Goal: Consume media (video, audio): Consume media (video, audio)

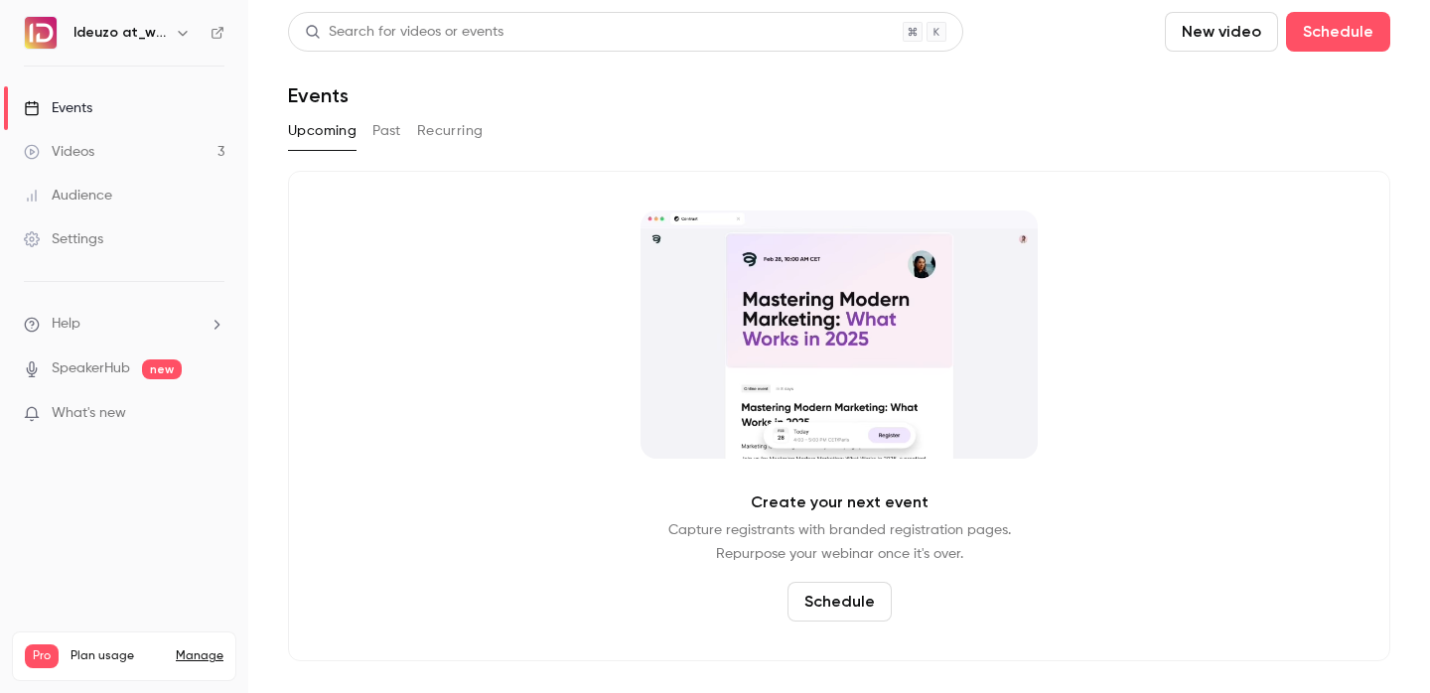
click at [345, 138] on button "Upcoming" at bounding box center [322, 131] width 69 height 32
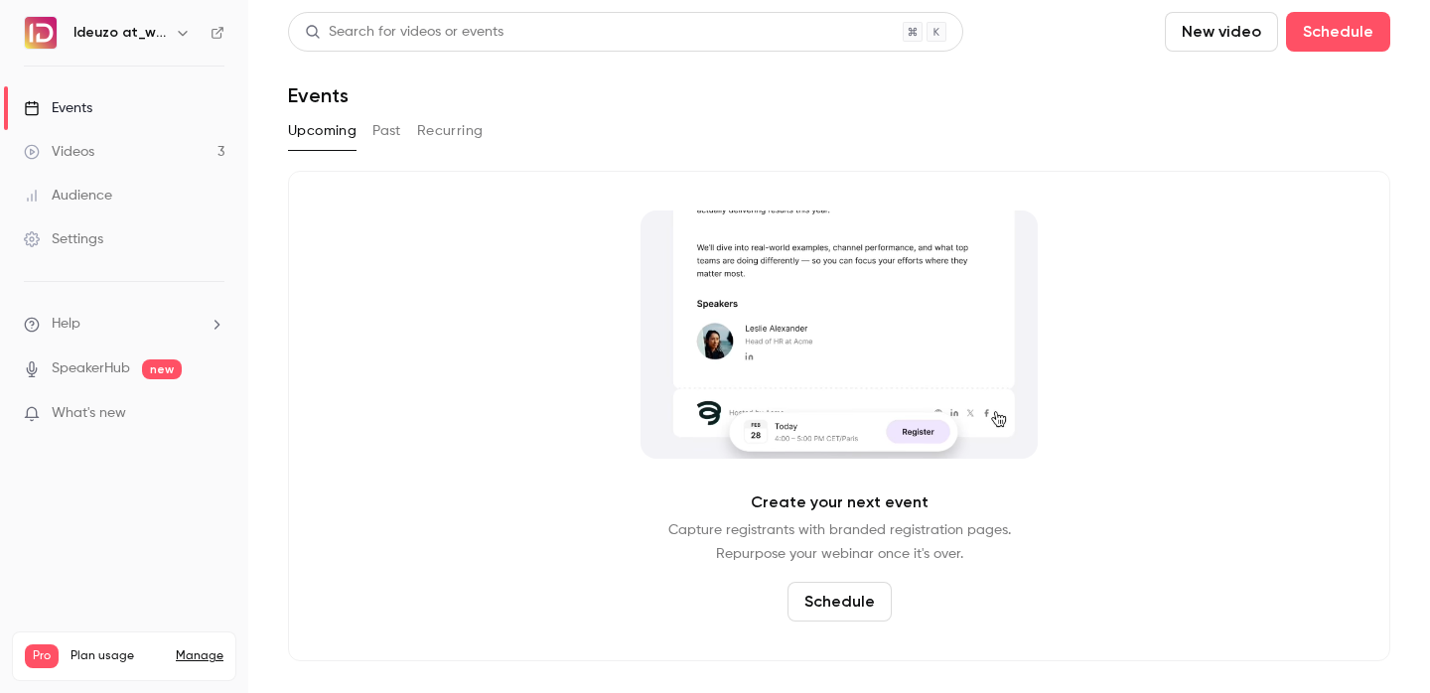
click at [108, 155] on link "Videos 3" at bounding box center [124, 152] width 248 height 44
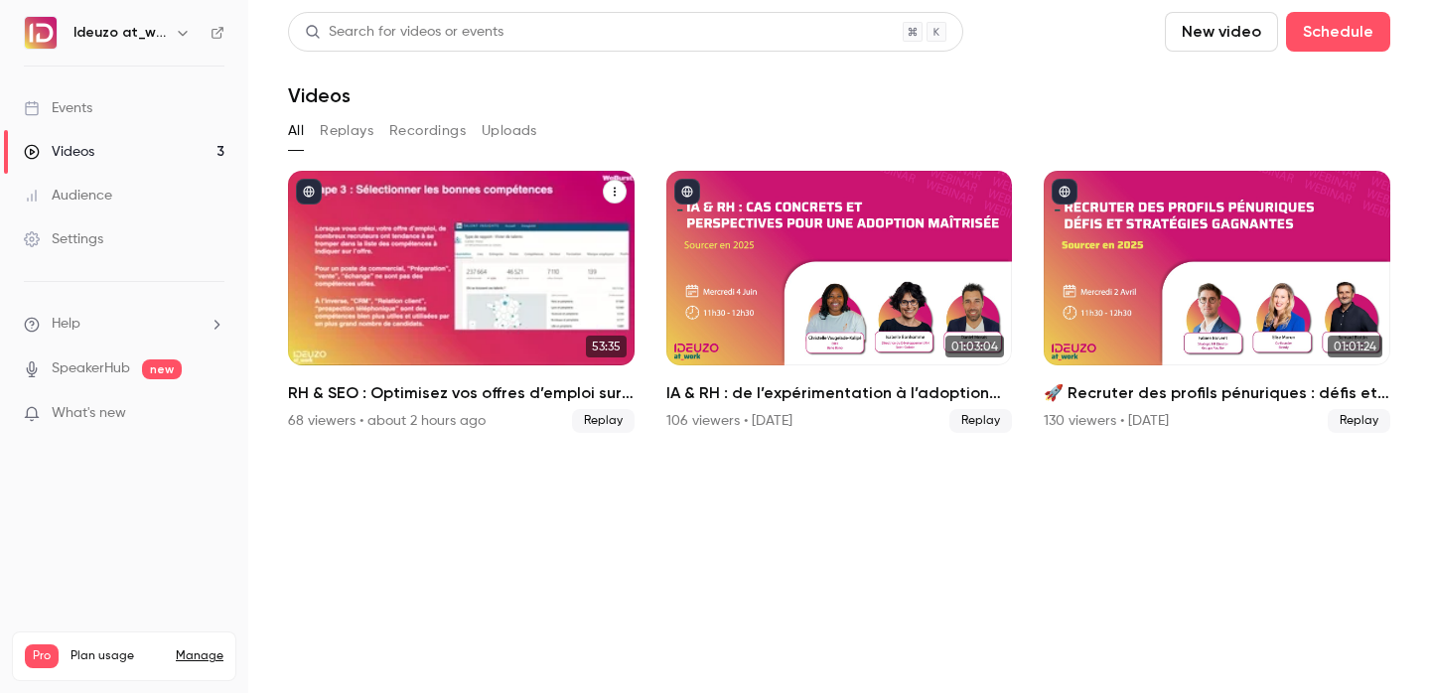
click at [481, 400] on h2 "RH & SEO : Optimisez vos offres d’emploi sur les jobboards" at bounding box center [461, 393] width 346 height 24
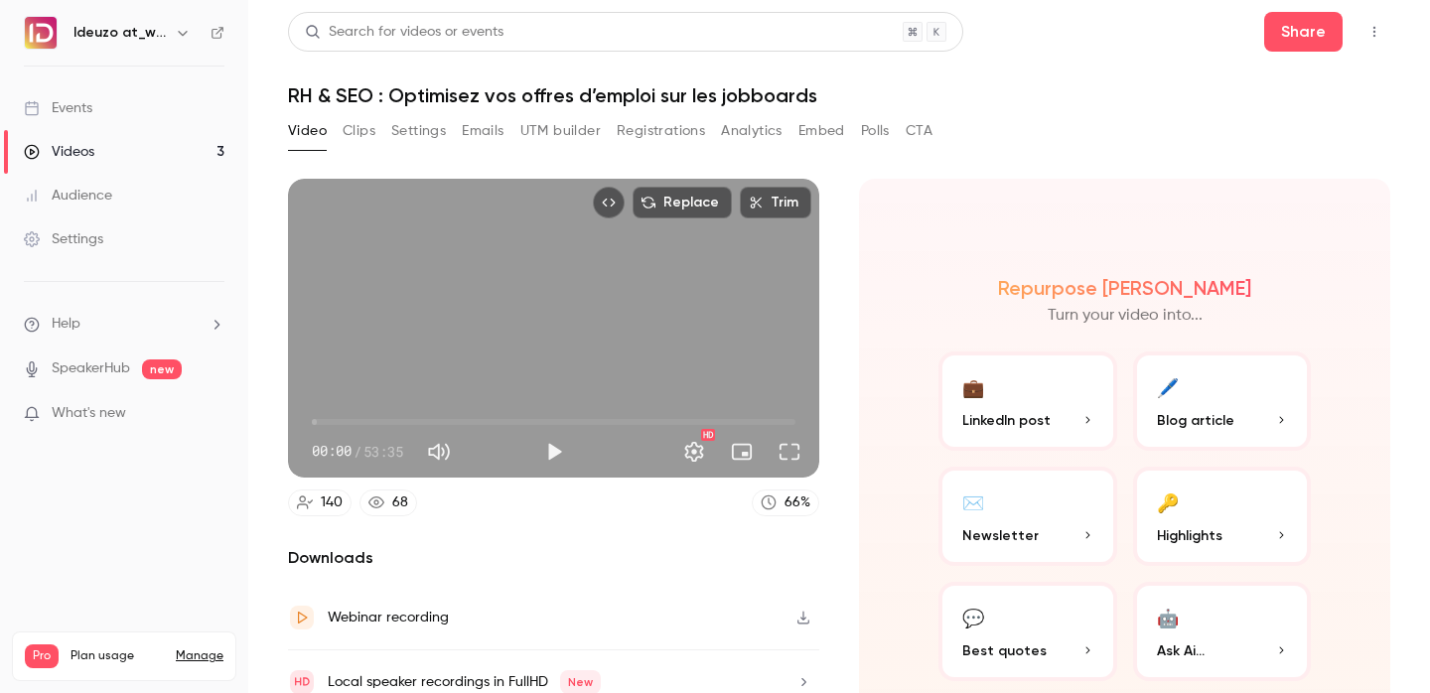
scroll to position [85, 0]
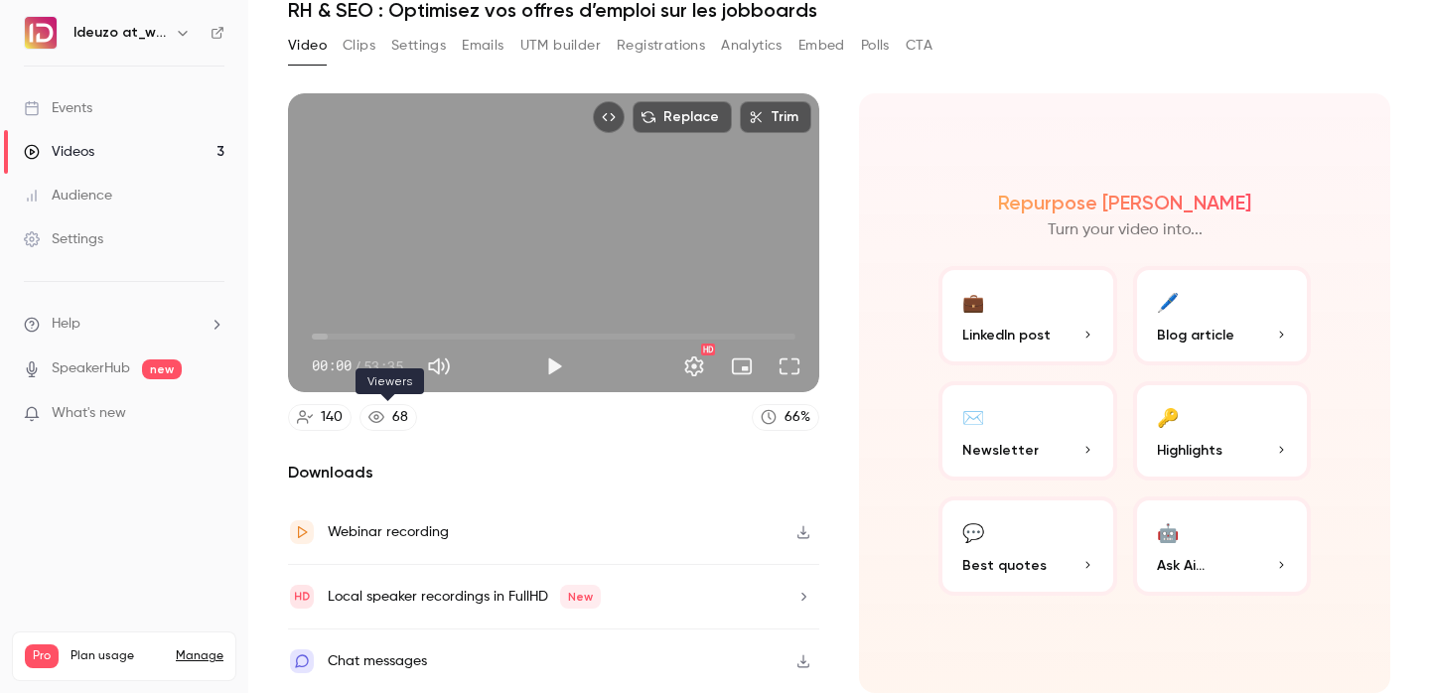
click at [408, 423] on link "68" at bounding box center [388, 417] width 58 height 27
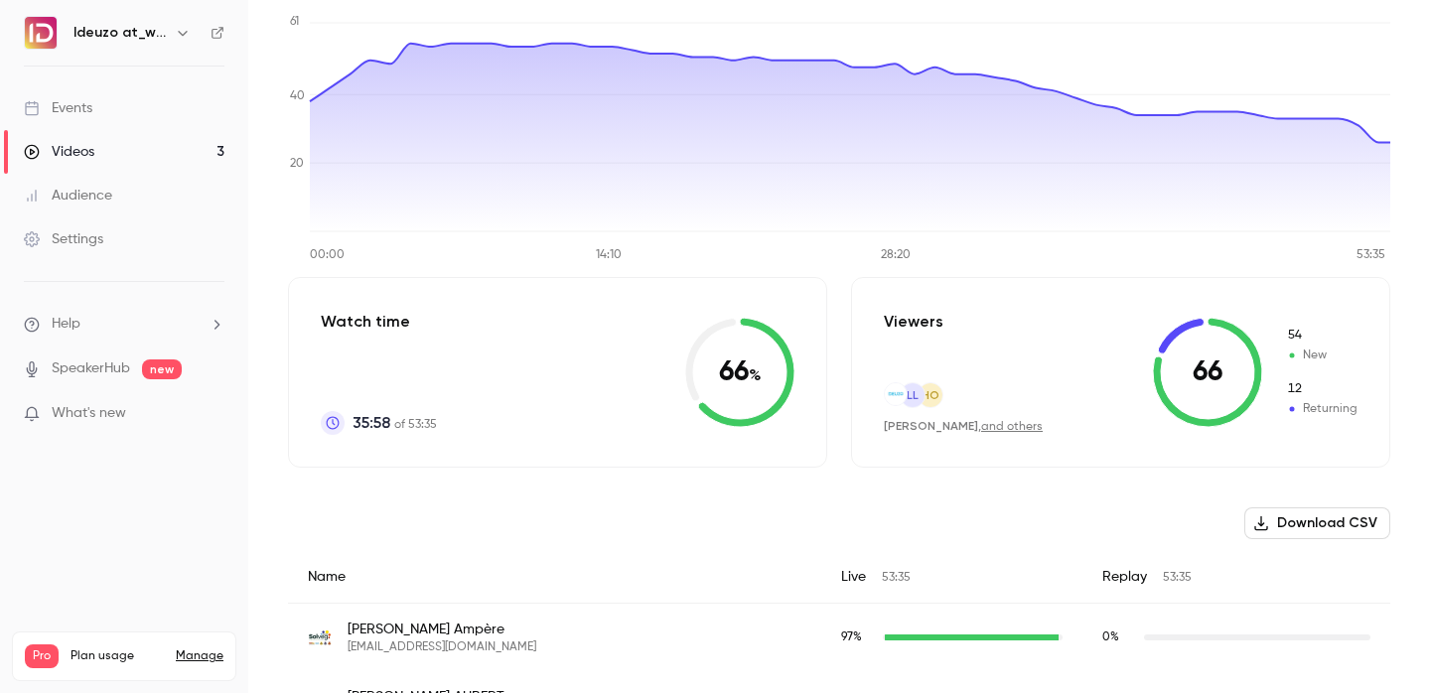
scroll to position [234, 0]
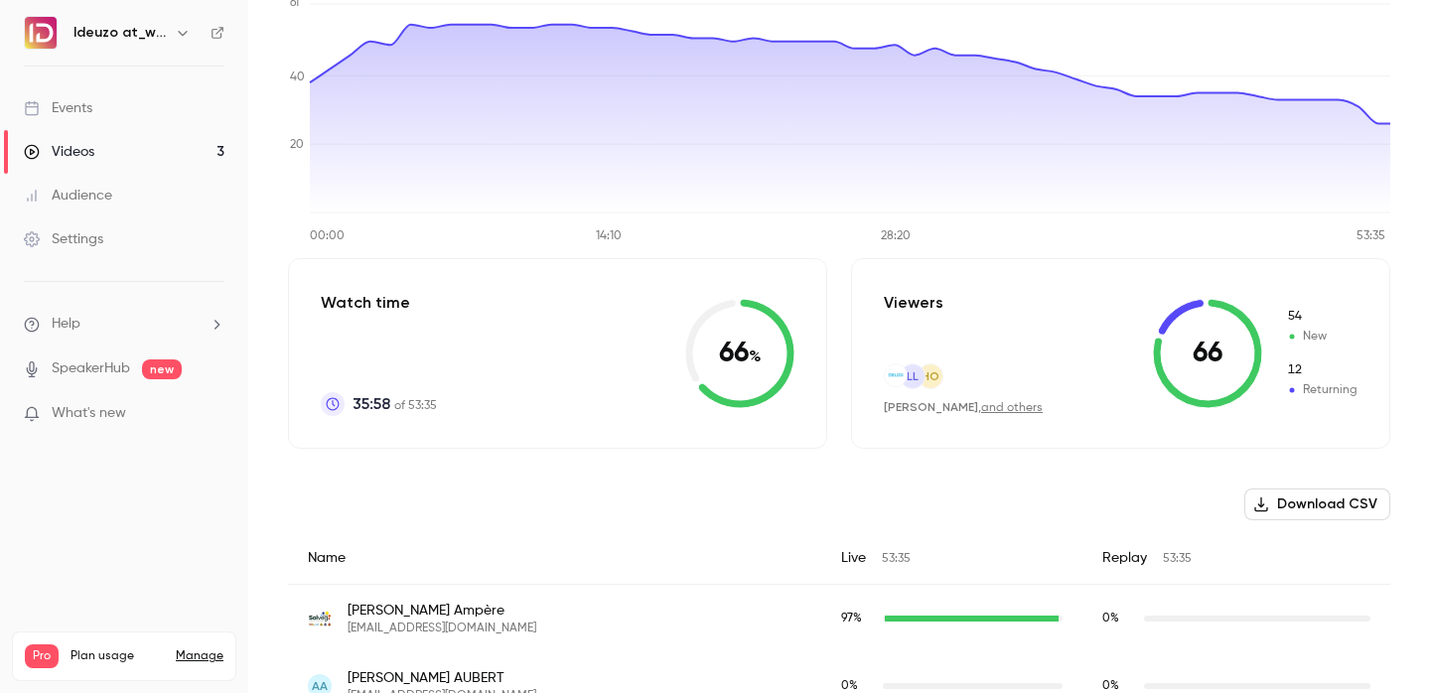
click at [143, 151] on link "Videos 3" at bounding box center [124, 152] width 248 height 44
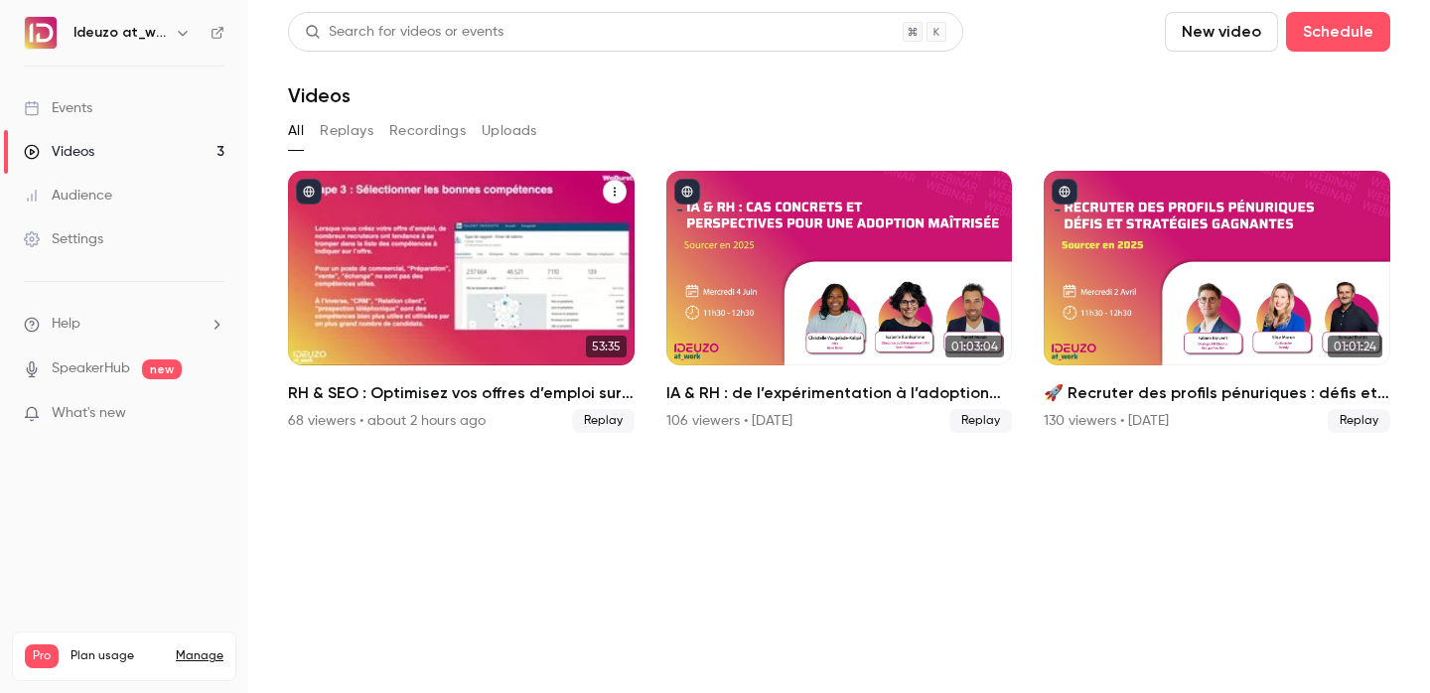
click at [466, 418] on div "68 viewers • about 2 hours ago" at bounding box center [387, 421] width 198 height 20
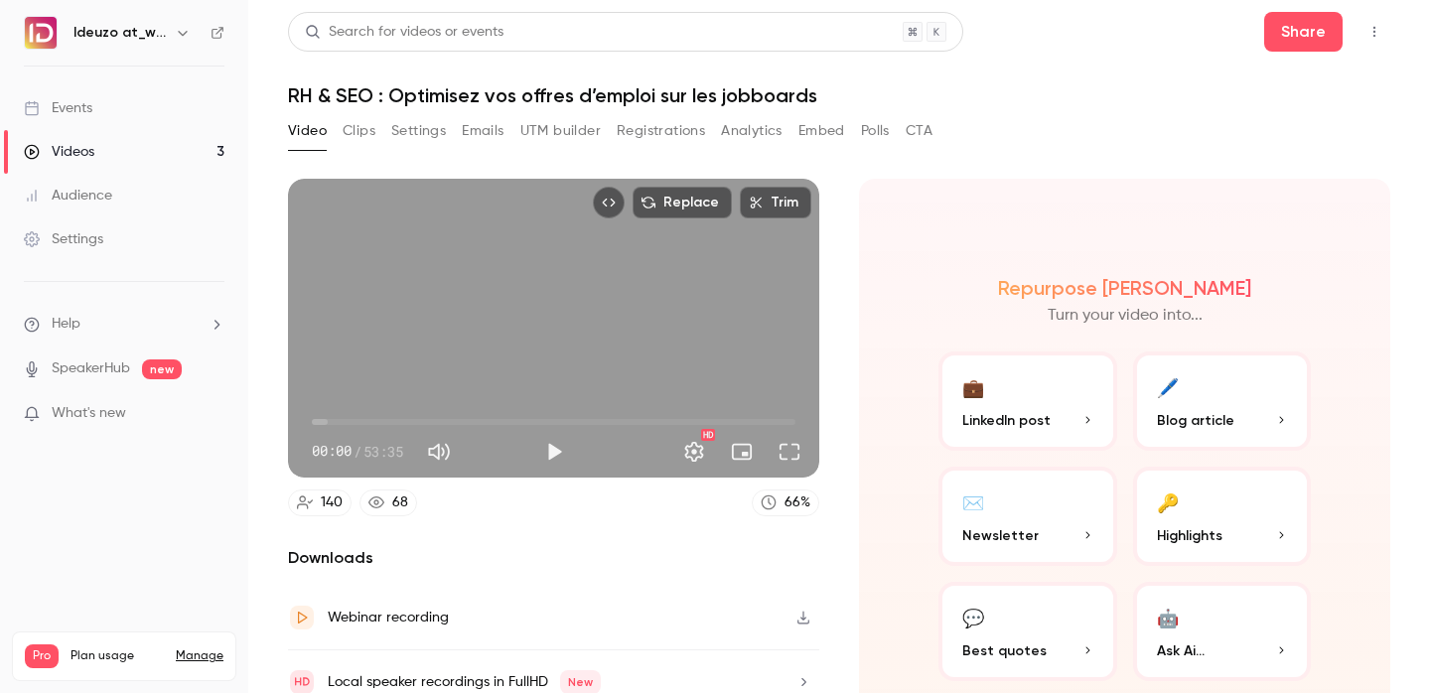
click at [449, 420] on span "00:00" at bounding box center [553, 422] width 483 height 32
click at [424, 420] on span "12:26" at bounding box center [553, 422] width 483 height 32
drag, startPoint x: 424, startPoint y: 420, endPoint x: 311, endPoint y: 414, distance: 113.3
click at [311, 419] on span "00:00" at bounding box center [312, 422] width 6 height 6
click at [343, 412] on span "00:00" at bounding box center [553, 422] width 483 height 32
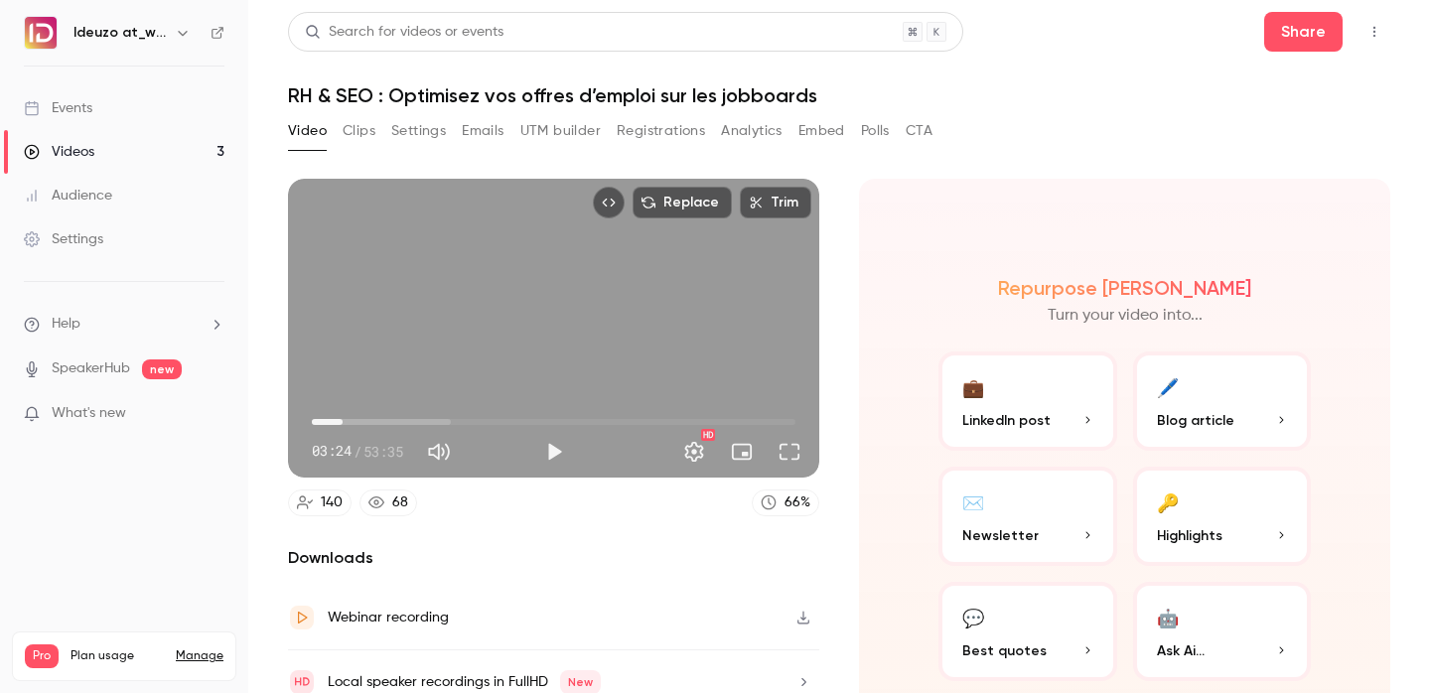
click at [416, 407] on span "03:24" at bounding box center [553, 422] width 483 height 32
click at [493, 404] on div "11:33 11:33 / 53:35 HD" at bounding box center [553, 435] width 531 height 83
click at [497, 419] on span "11:33" at bounding box center [553, 422] width 483 height 32
click at [544, 421] on span "20:34" at bounding box center [553, 422] width 483 height 32
click at [601, 411] on span "25:45" at bounding box center [553, 422] width 483 height 32
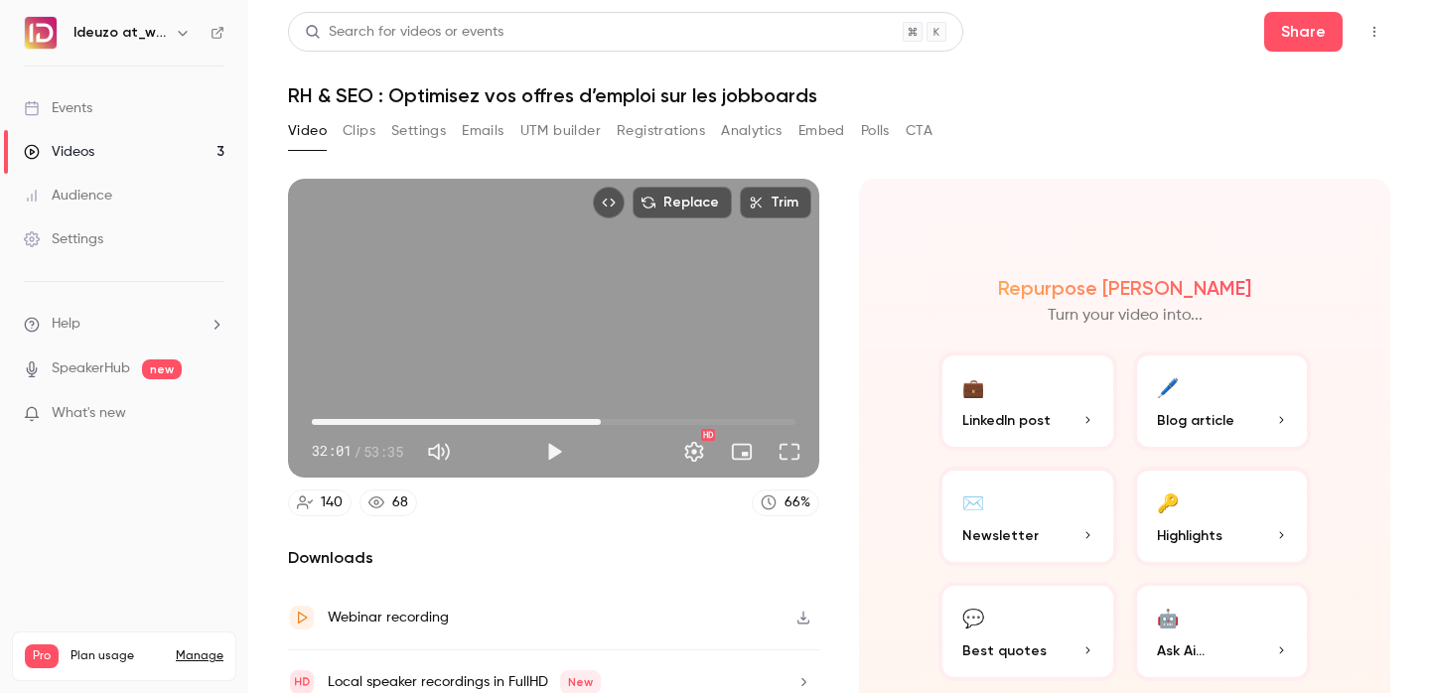
click at [604, 419] on span "32:01" at bounding box center [601, 422] width 6 height 6
type input "****"
click at [318, 420] on span "00:39" at bounding box center [553, 422] width 483 height 32
click at [118, 119] on link "Events" at bounding box center [124, 108] width 248 height 44
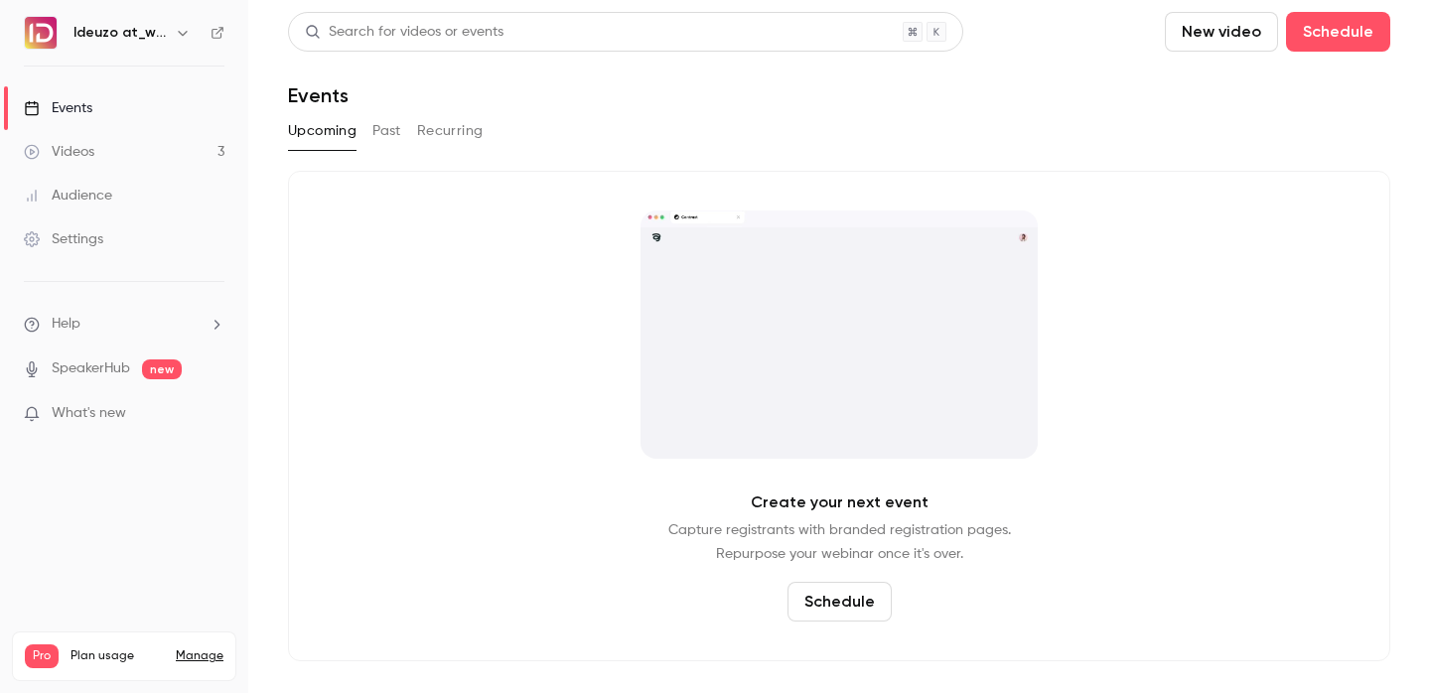
click at [111, 143] on link "Videos 3" at bounding box center [124, 152] width 248 height 44
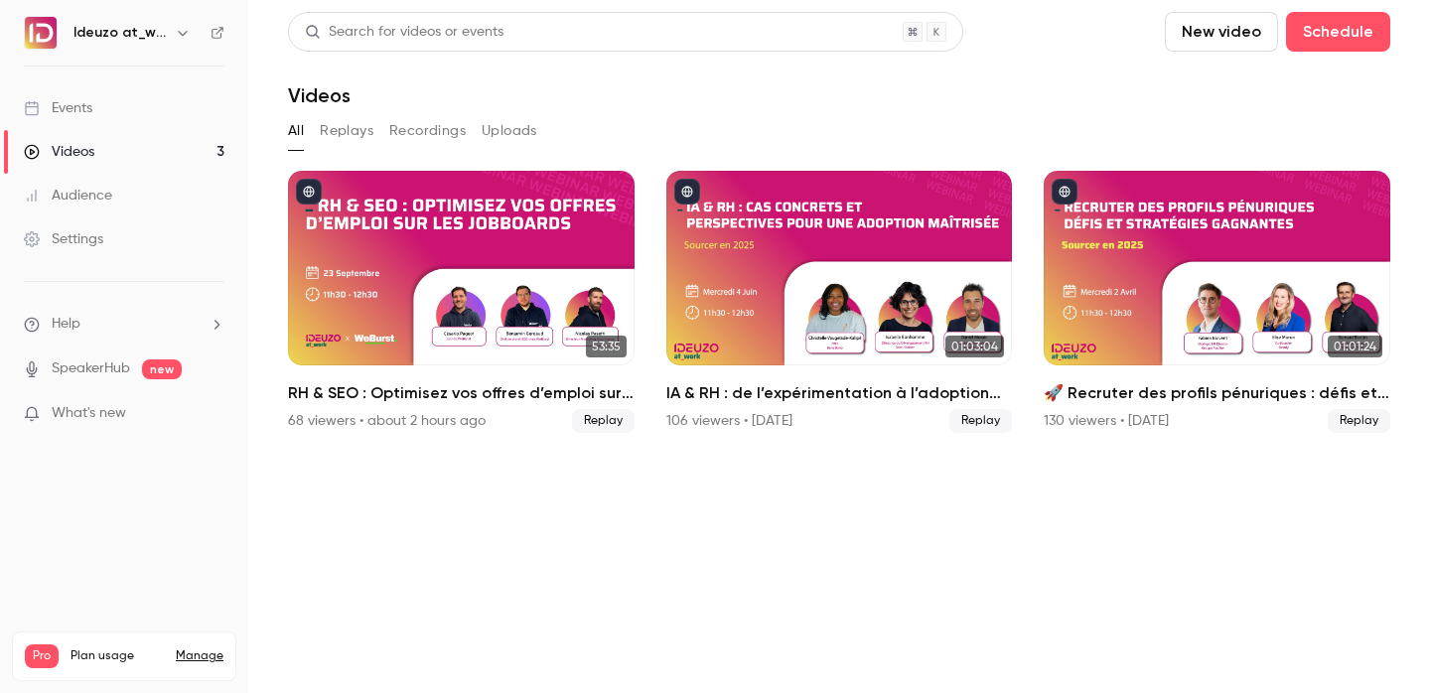
click at [469, 422] on div "68 viewers • about 2 hours ago" at bounding box center [387, 421] width 198 height 20
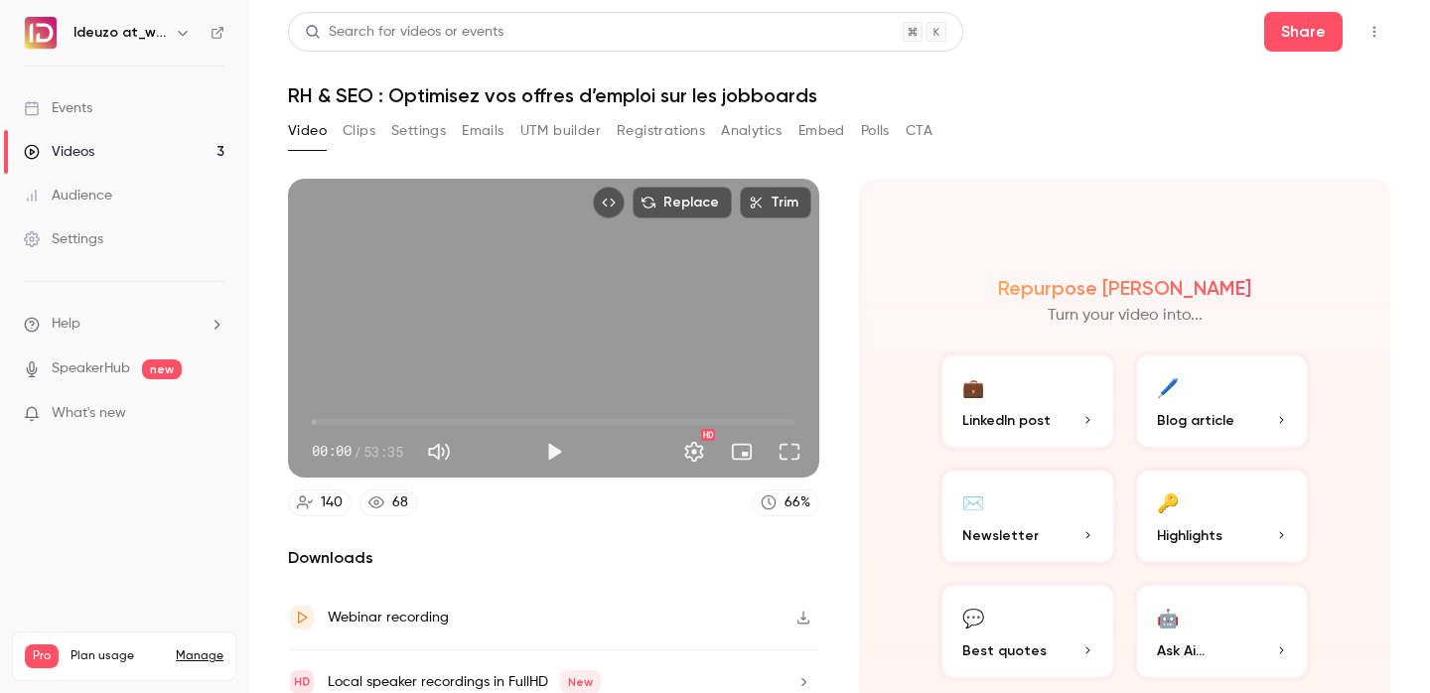
scroll to position [85, 0]
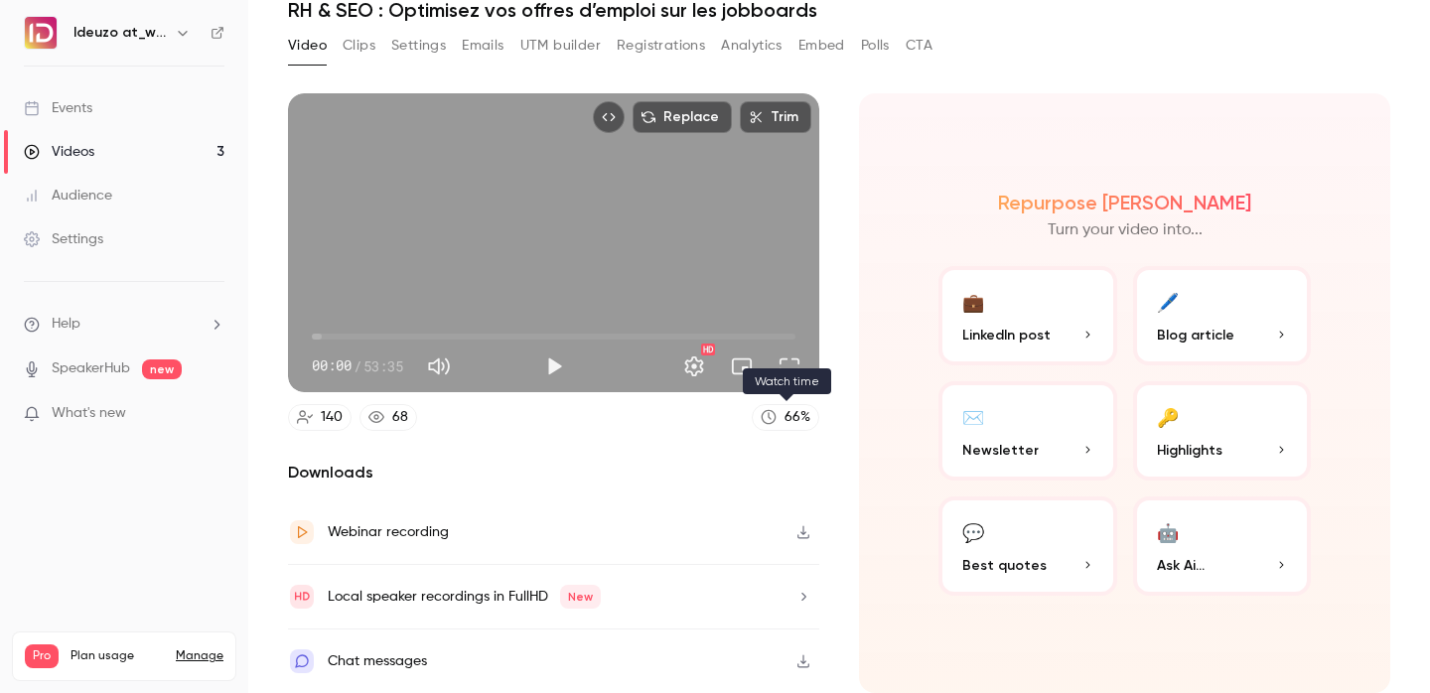
click at [796, 413] on div "66 %" at bounding box center [797, 417] width 26 height 21
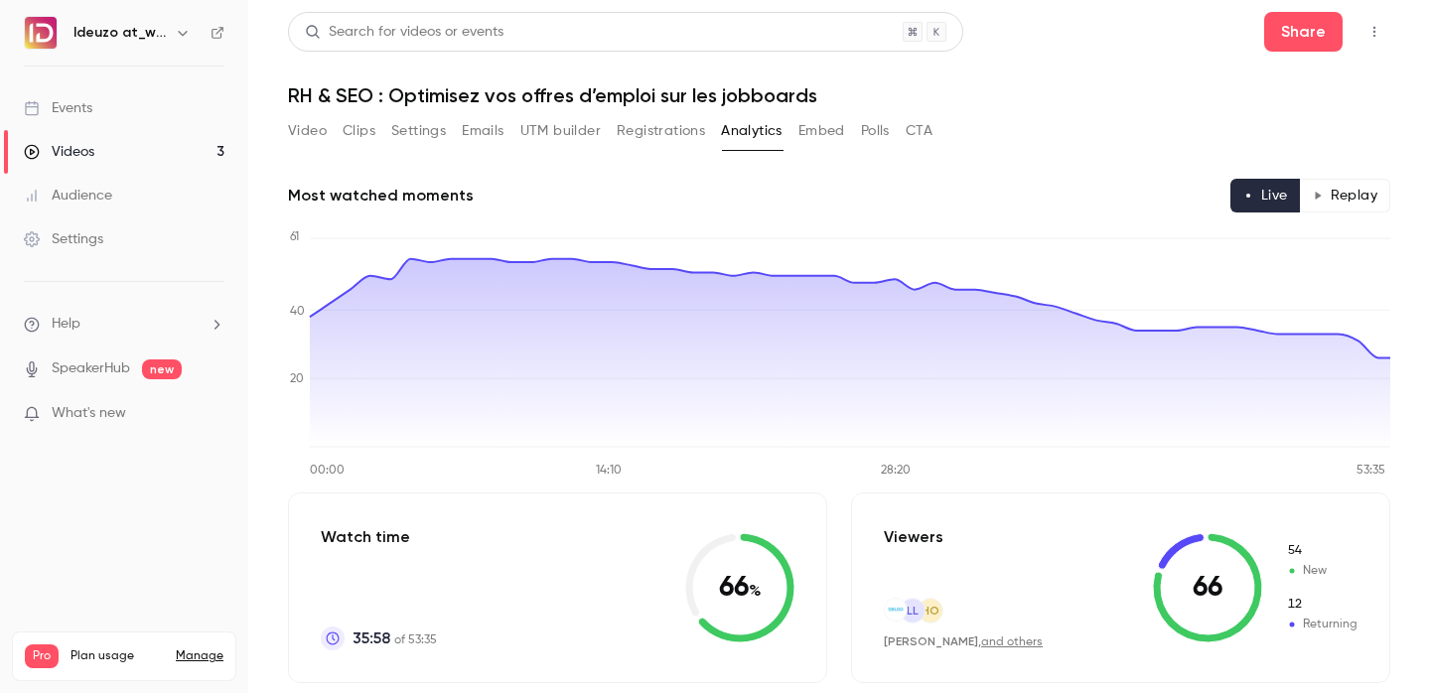
click at [202, 31] on div "Ideuzo at_work" at bounding box center [124, 33] width 201 height 34
click at [208, 31] on div "Ideuzo at_work" at bounding box center [124, 33] width 201 height 34
click at [215, 33] on icon at bounding box center [217, 33] width 12 height 12
click at [162, 108] on link "Events" at bounding box center [124, 108] width 248 height 44
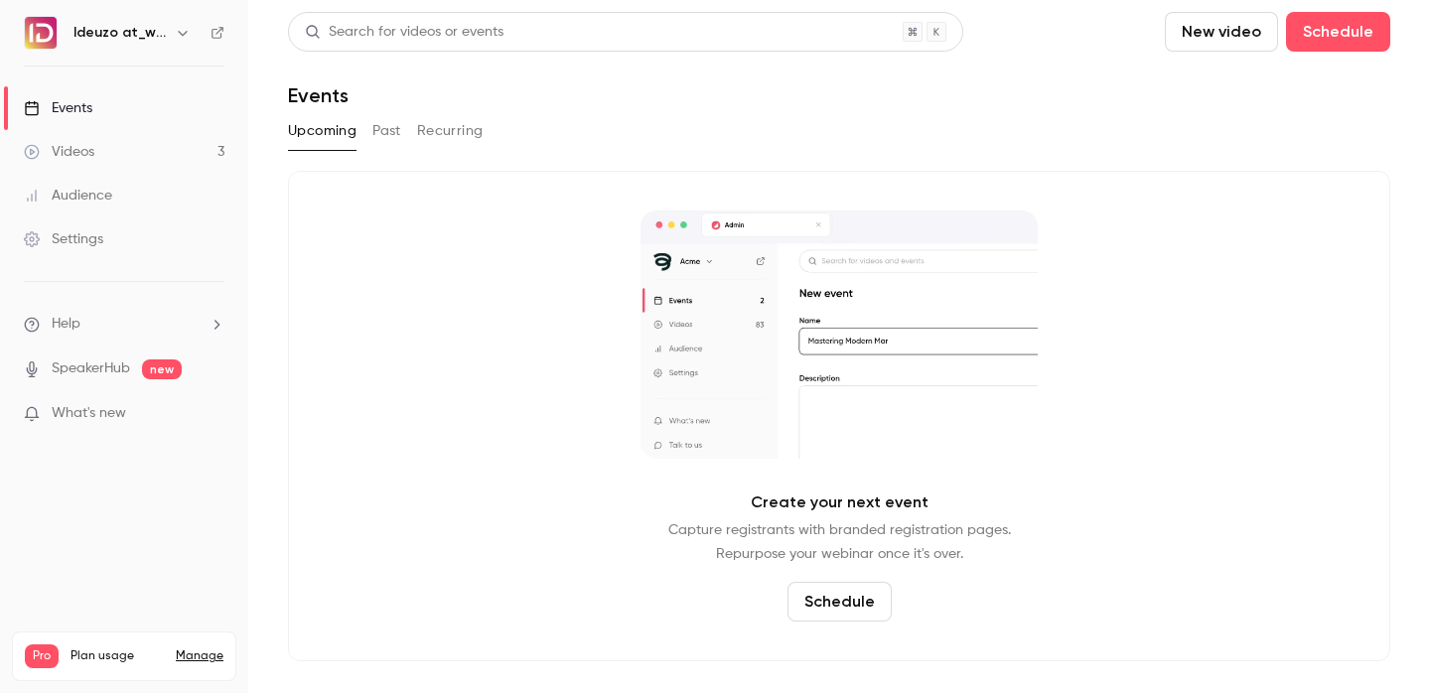
click at [158, 123] on link "Events" at bounding box center [124, 108] width 248 height 44
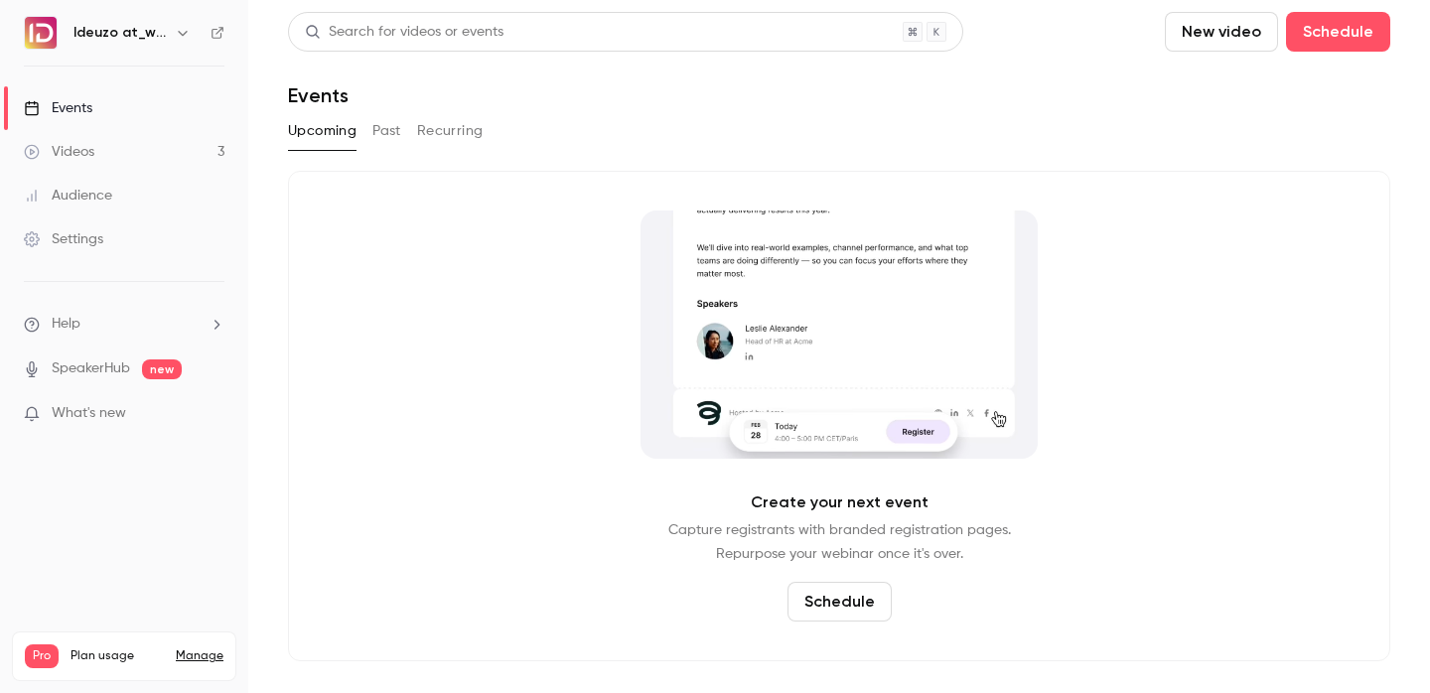
click at [160, 143] on link "Videos 3" at bounding box center [124, 152] width 248 height 44
